Goal: Understand process/instructions: Learn how to perform a task or action

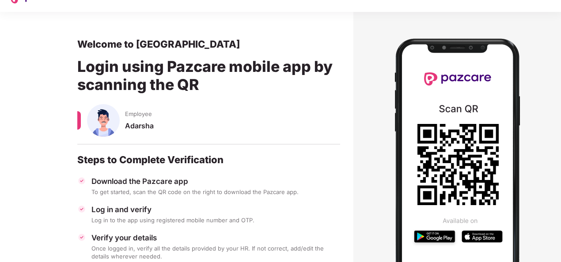
scroll to position [18, 0]
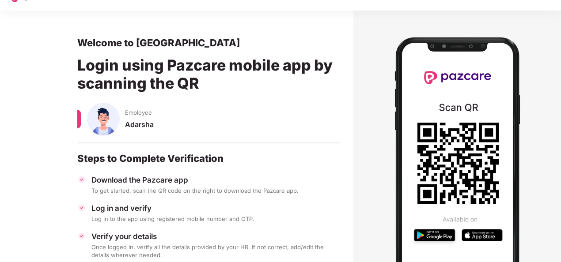
click at [96, 134] on img at bounding box center [103, 119] width 33 height 33
click at [389, 158] on img at bounding box center [457, 163] width 150 height 274
drag, startPoint x: 432, startPoint y: 149, endPoint x: 448, endPoint y: 200, distance: 53.6
click at [448, 200] on icon at bounding box center [457, 163] width 81 height 81
drag, startPoint x: 559, startPoint y: 78, endPoint x: 559, endPoint y: 101, distance: 23.4
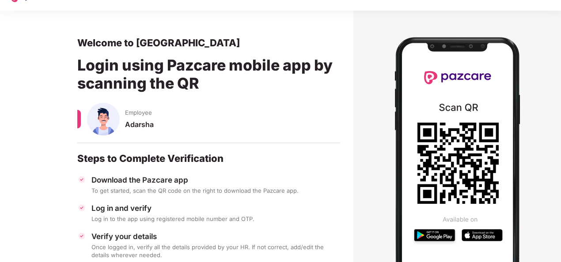
click at [559, 101] on section at bounding box center [456, 163] width 207 height 304
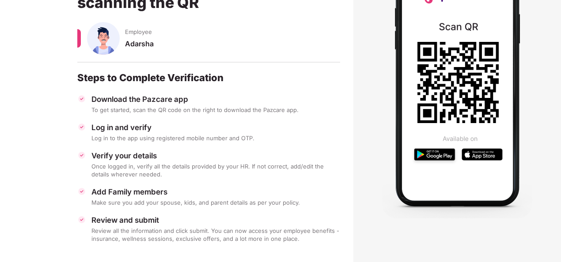
scroll to position [105, 0]
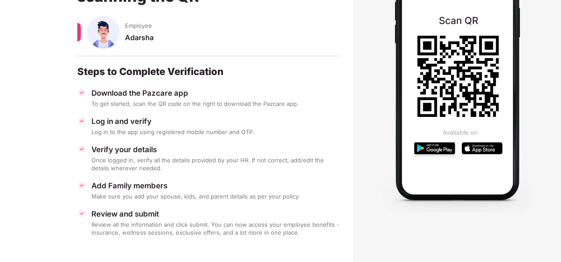
click at [414, 154] on img at bounding box center [457, 76] width 150 height 274
click at [463, 86] on icon at bounding box center [457, 76] width 81 height 81
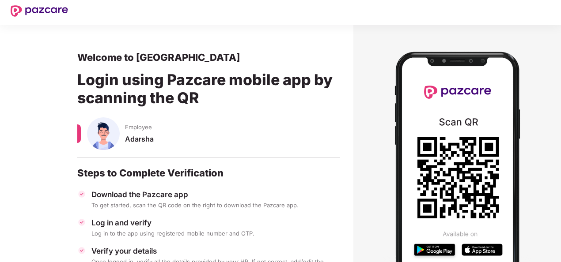
scroll to position [0, 0]
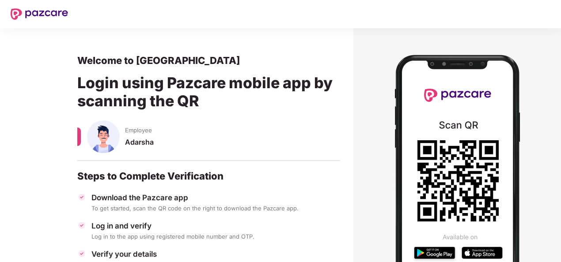
click at [13, 13] on img at bounding box center [39, 13] width 57 height 11
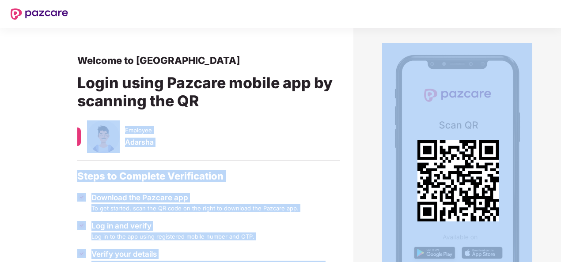
drag, startPoint x: 425, startPoint y: 185, endPoint x: 194, endPoint y: 95, distance: 247.5
click at [194, 95] on main "Welcome to Pazcare Login using Pazcare mobile app by scanning the QR Employee A…" at bounding box center [280, 197] width 561 height 339
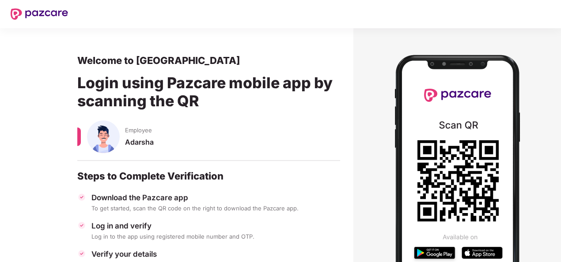
drag, startPoint x: 194, startPoint y: 95, endPoint x: 164, endPoint y: 88, distance: 30.8
click at [164, 88] on div "Login using Pazcare mobile app by scanning the QR" at bounding box center [208, 94] width 263 height 54
